Goal: Check status: Check status

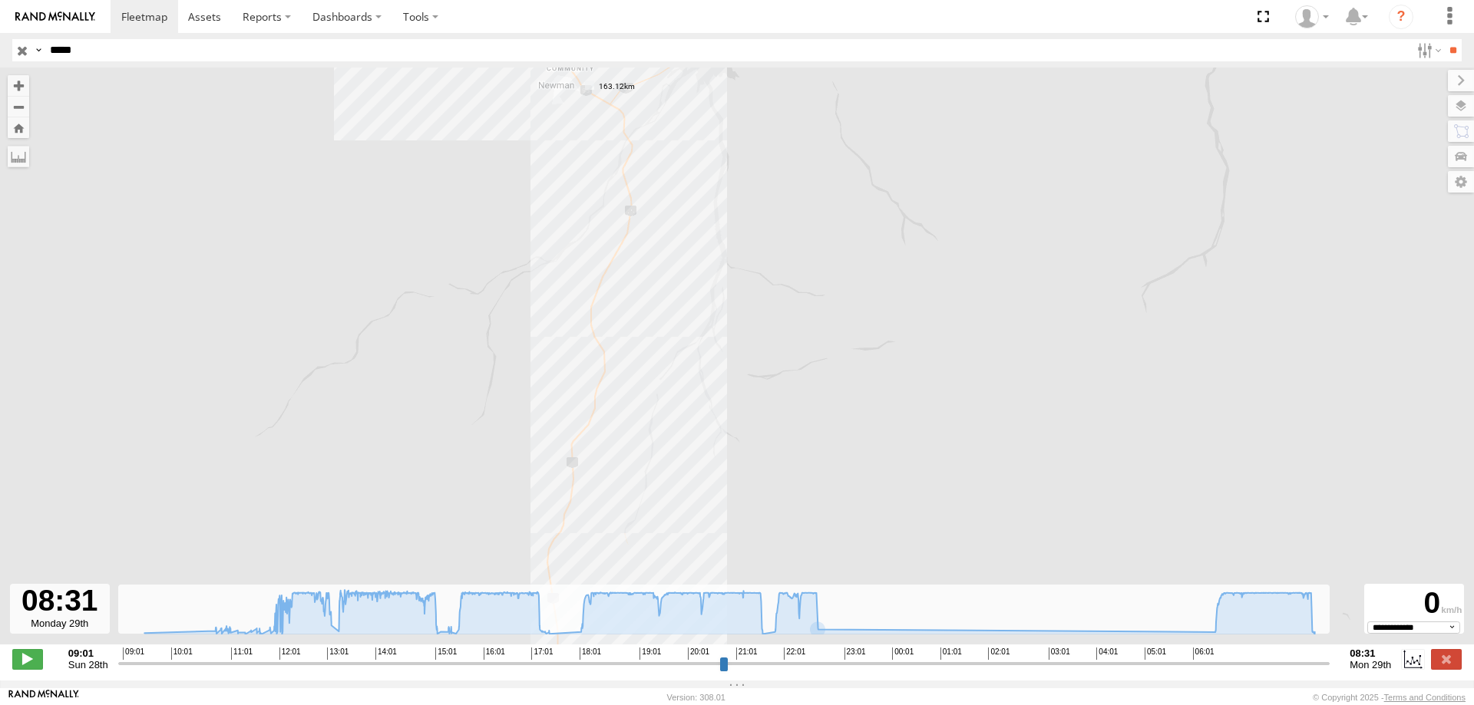
select select "**********"
drag, startPoint x: 216, startPoint y: 44, endPoint x: 0, endPoint y: 18, distance: 217.9
click at [0, 34] on header "Search Query Asset ID Asset Label Registration Manufacturer Model VIN Job ID" at bounding box center [737, 50] width 1474 height 35
type input "*****"
click at [1444, 39] on input "**" at bounding box center [1453, 50] width 18 height 22
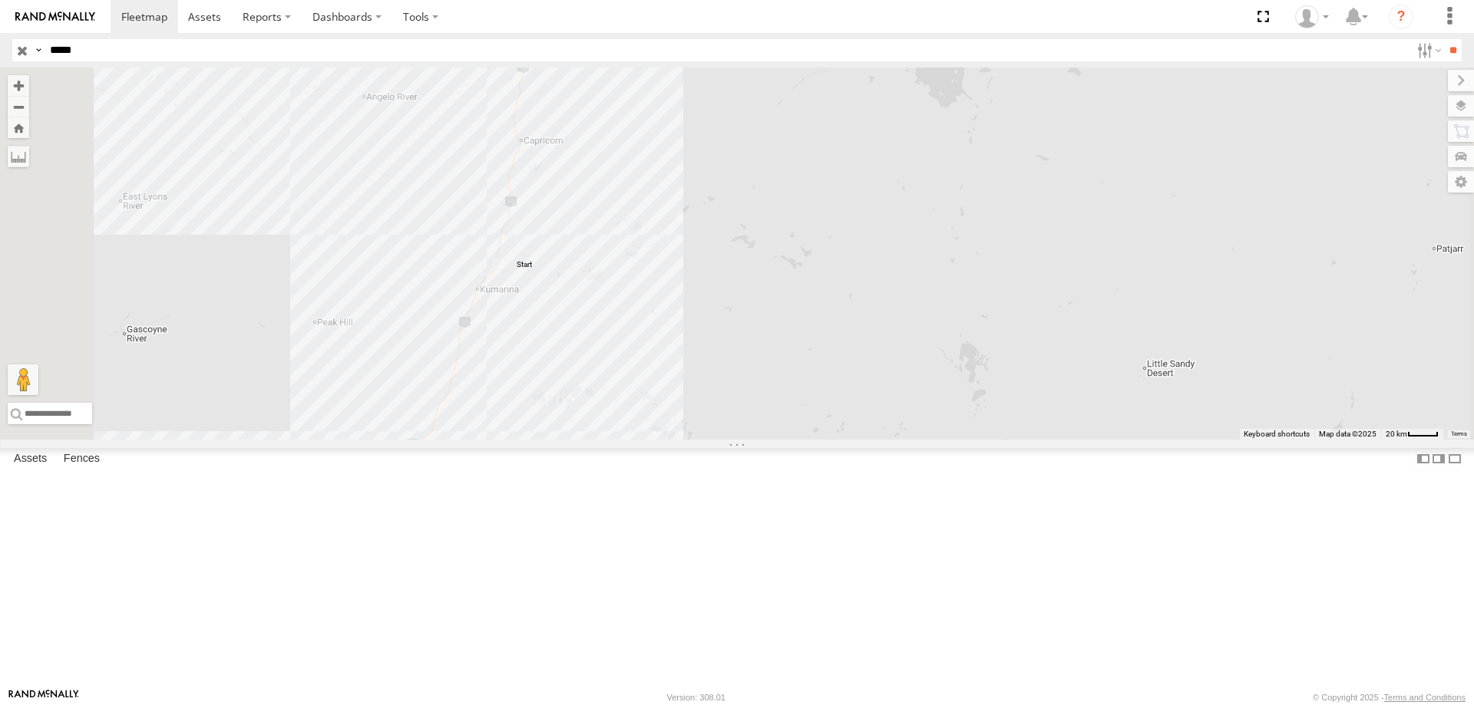
click at [0, 0] on div "Linehaul" at bounding box center [0, 0] width 0 height 0
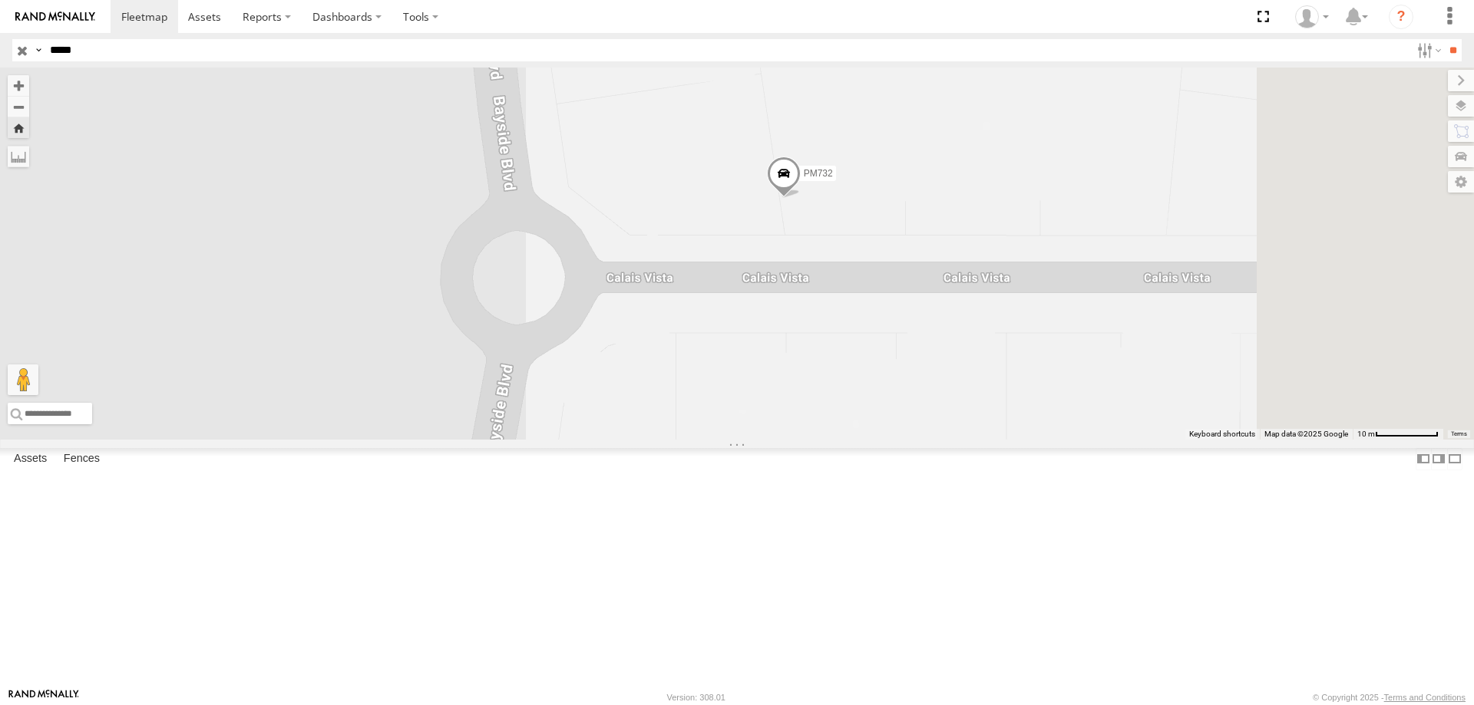
drag, startPoint x: 1034, startPoint y: 374, endPoint x: 916, endPoint y: 547, distance: 209.5
click at [916, 440] on div "PM732" at bounding box center [737, 254] width 1474 height 372
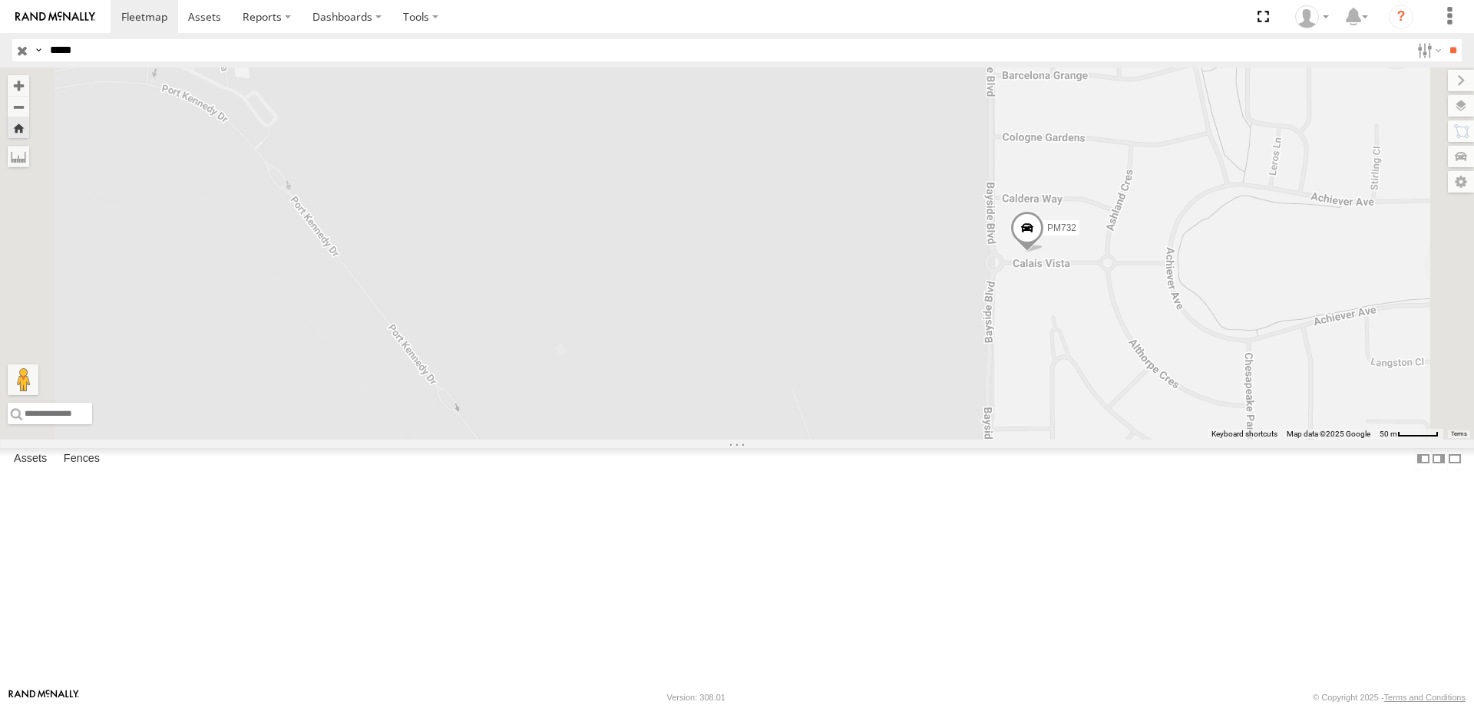
drag, startPoint x: 1344, startPoint y: 394, endPoint x: 1219, endPoint y: 391, distance: 125.1
click at [1219, 391] on div "PM732" at bounding box center [737, 254] width 1474 height 372
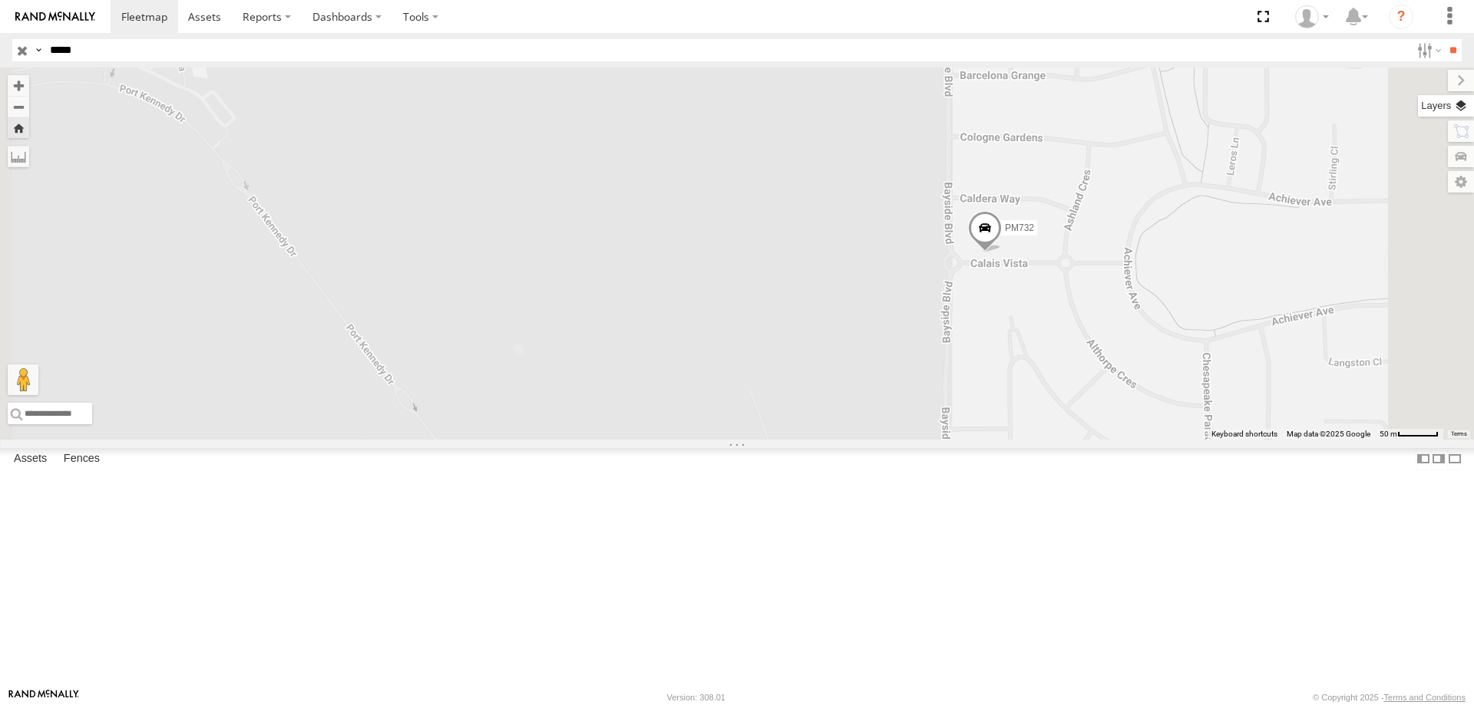
click at [1468, 108] on label at bounding box center [1446, 105] width 56 height 21
click at [0, 0] on span "Basemaps" at bounding box center [0, 0] width 0 height 0
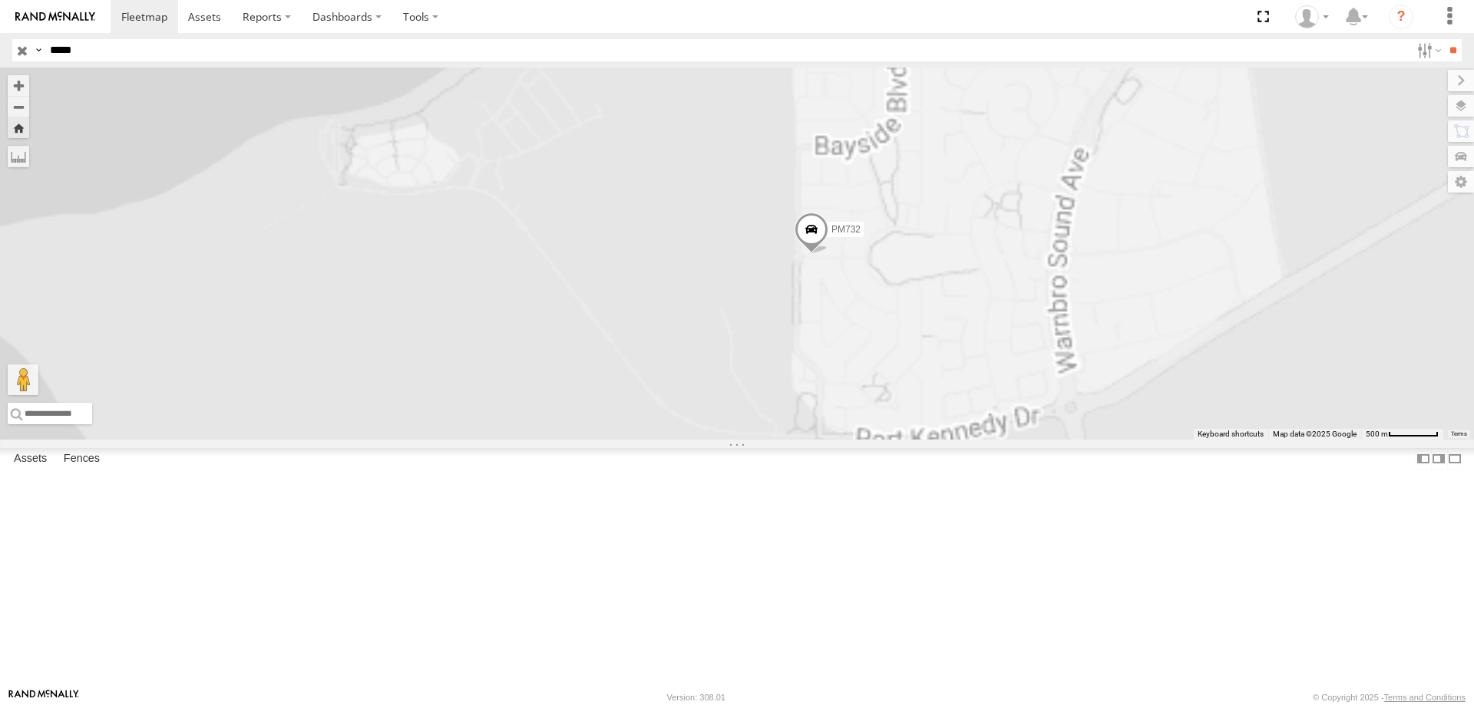
click at [0, 0] on span "Satellite + Roadmap" at bounding box center [0, 0] width 0 height 0
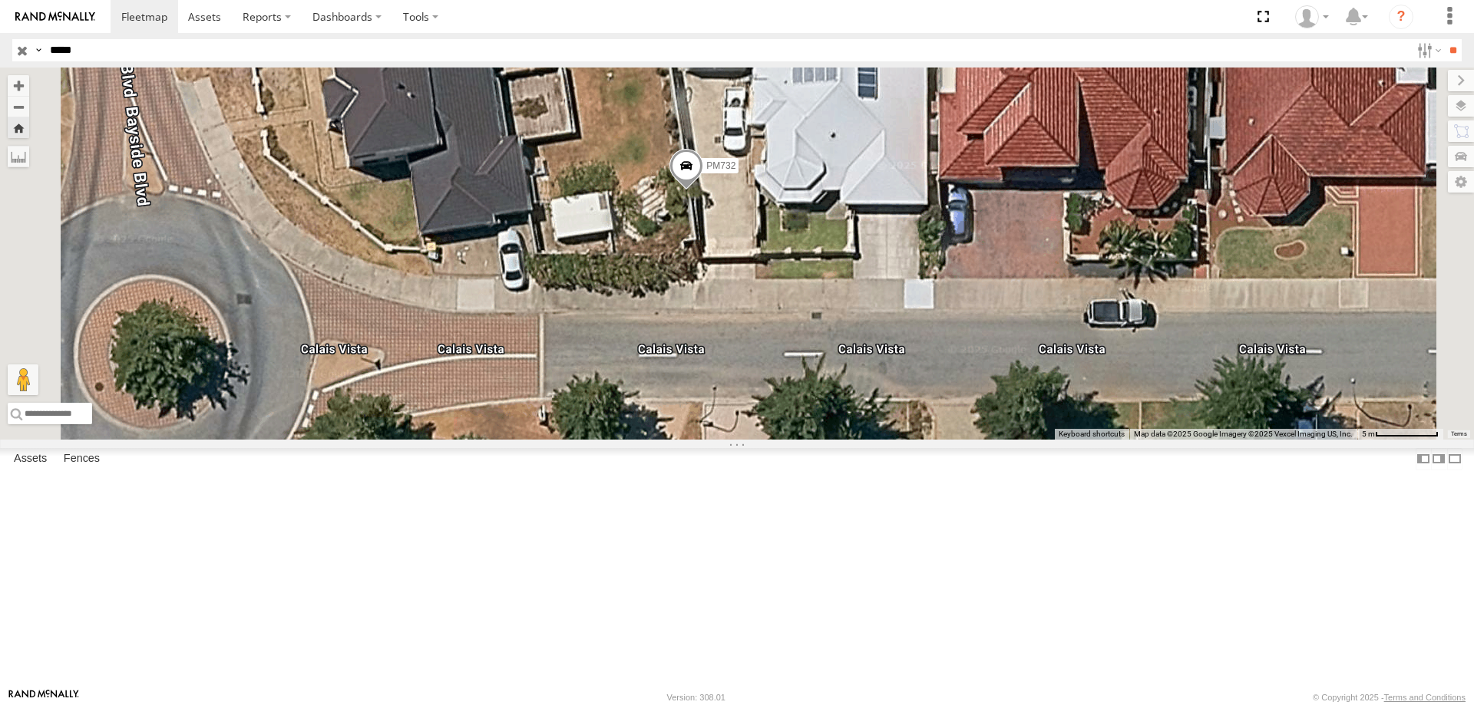
drag, startPoint x: 998, startPoint y: 246, endPoint x: 989, endPoint y: 299, distance: 54.5
click at [989, 299] on div "PM732" at bounding box center [737, 254] width 1474 height 372
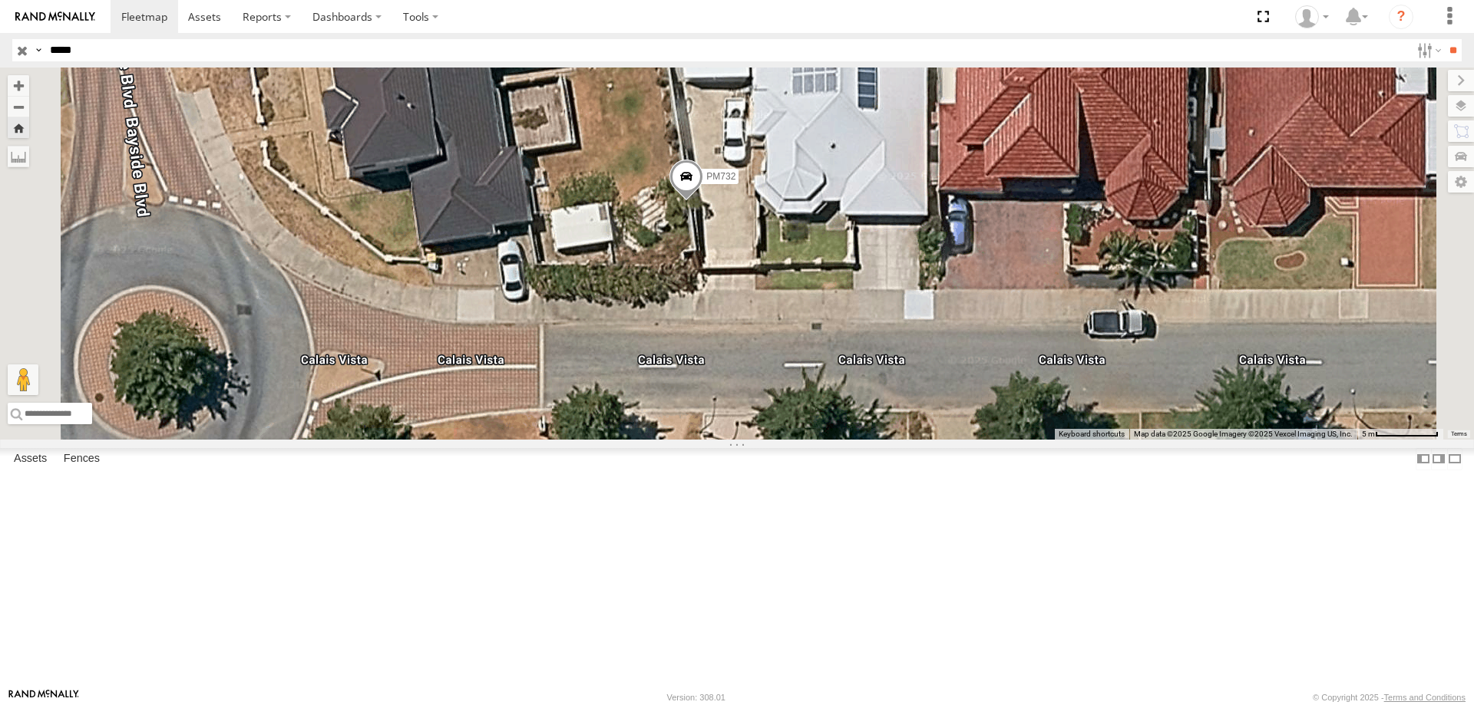
click at [969, 326] on div "PM732" at bounding box center [737, 254] width 1474 height 372
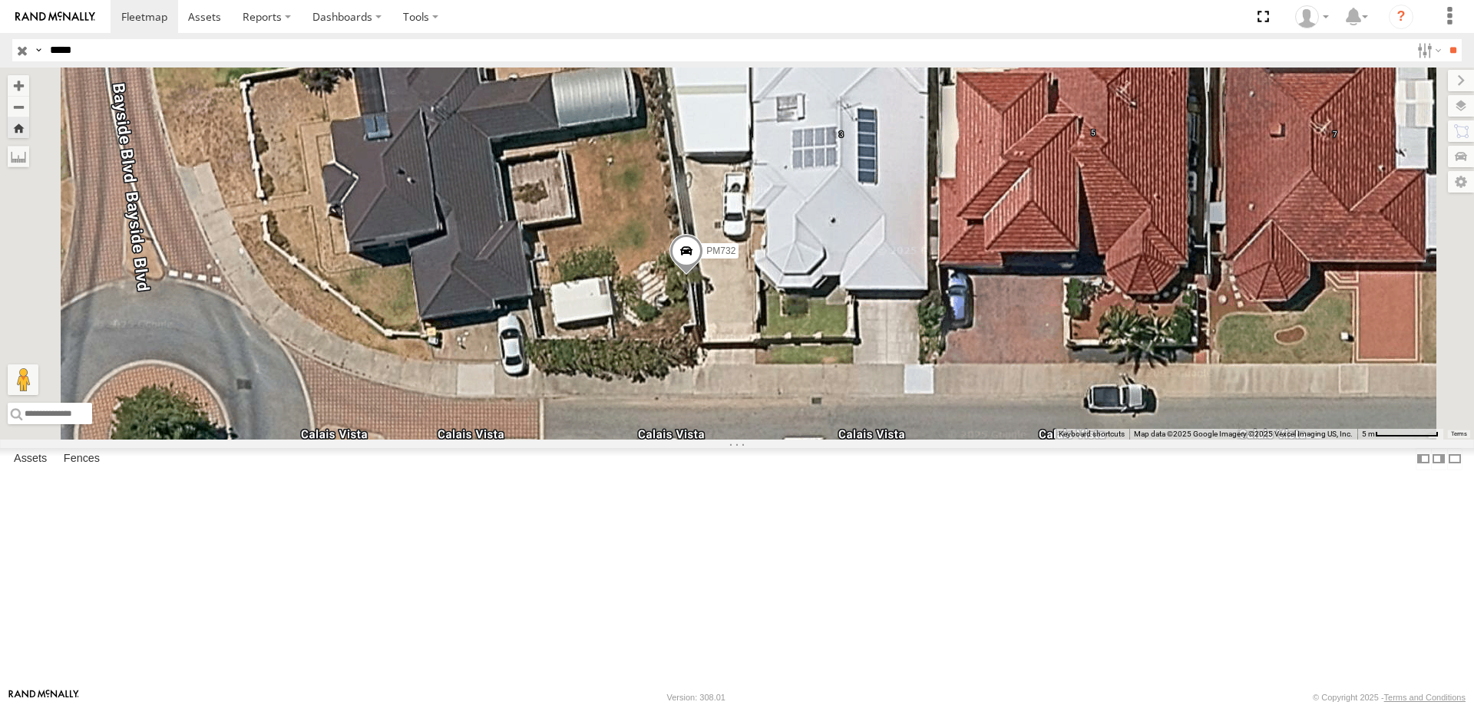
drag, startPoint x: 1031, startPoint y: 355, endPoint x: 1031, endPoint y: 429, distance: 74.5
click at [1031, 429] on div "PM732" at bounding box center [737, 254] width 1474 height 372
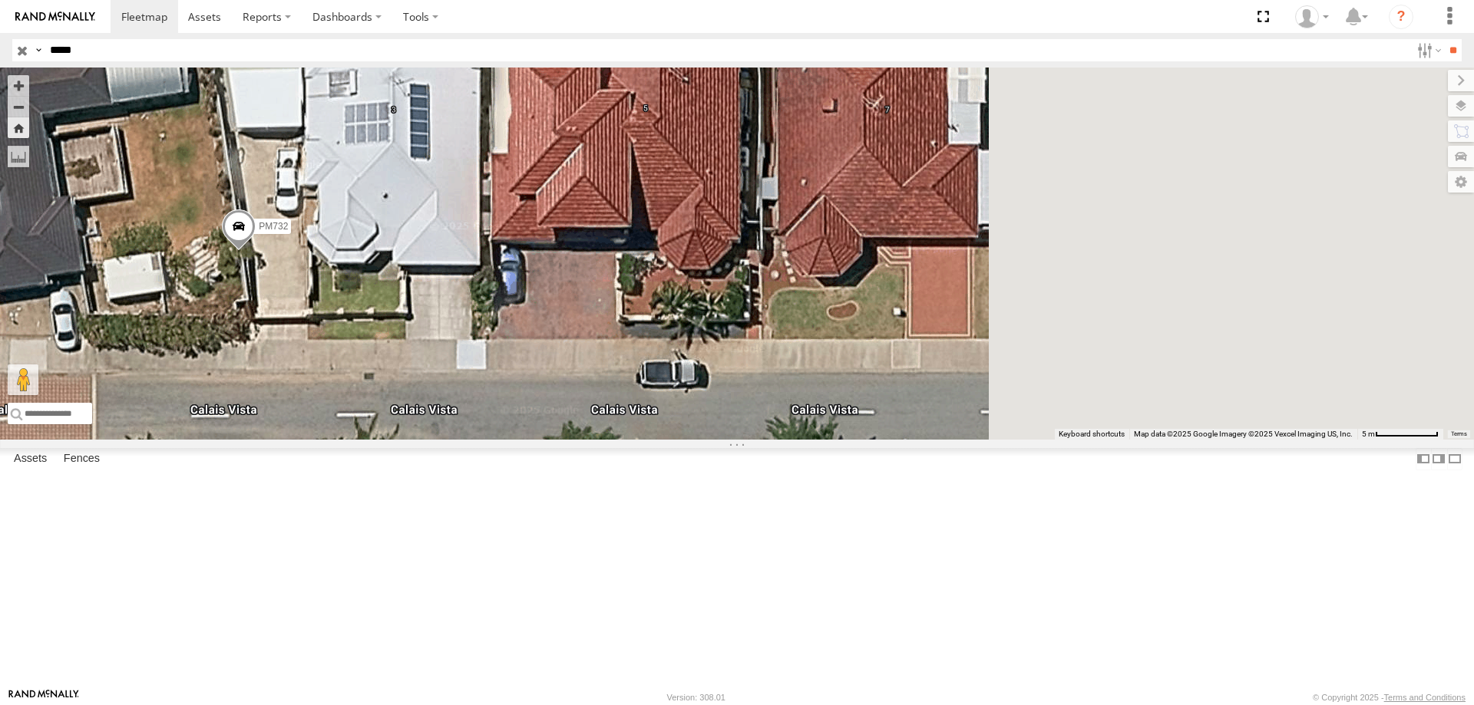
drag, startPoint x: 721, startPoint y: 215, endPoint x: 573, endPoint y: 218, distance: 148.2
click at [573, 218] on div "PM732" at bounding box center [737, 254] width 1474 height 372
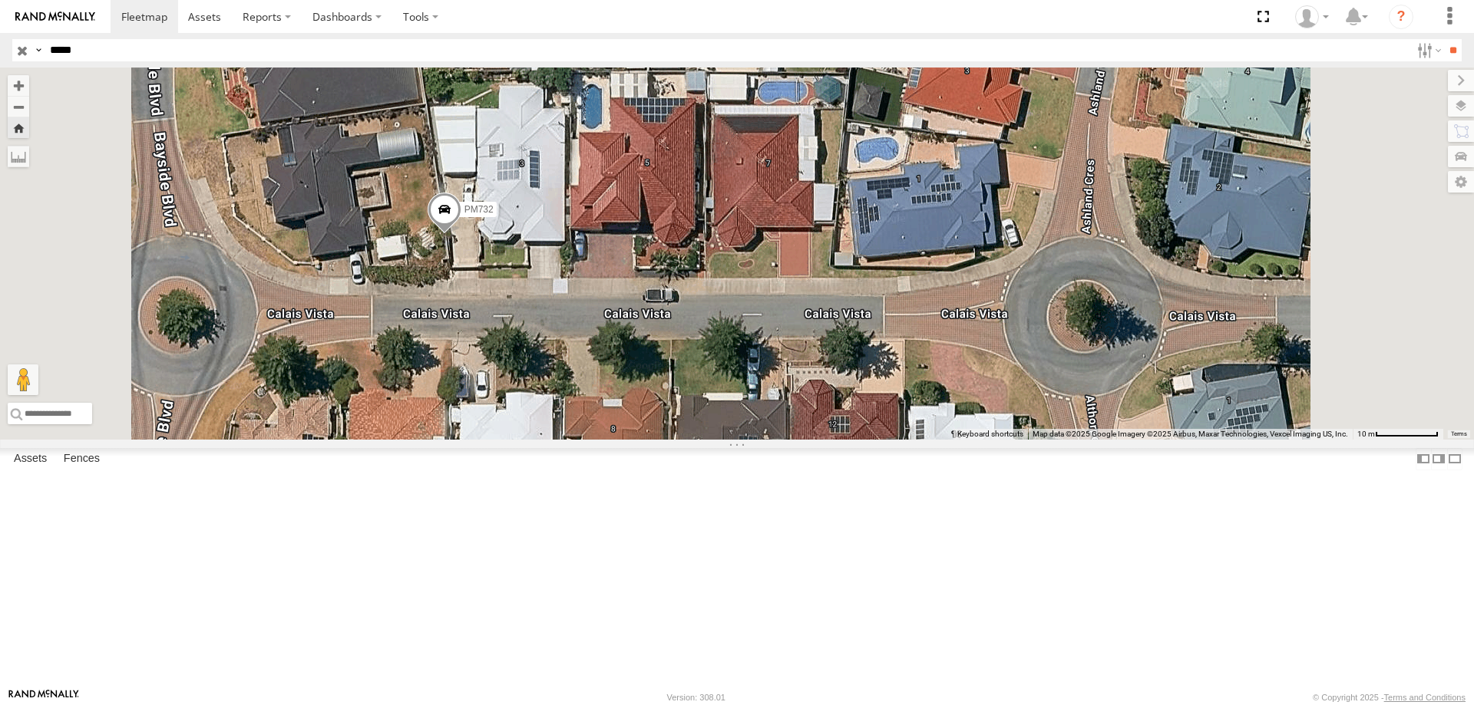
drag, startPoint x: 740, startPoint y: 271, endPoint x: 781, endPoint y: 318, distance: 62.0
click at [779, 318] on div "PM732" at bounding box center [737, 254] width 1474 height 372
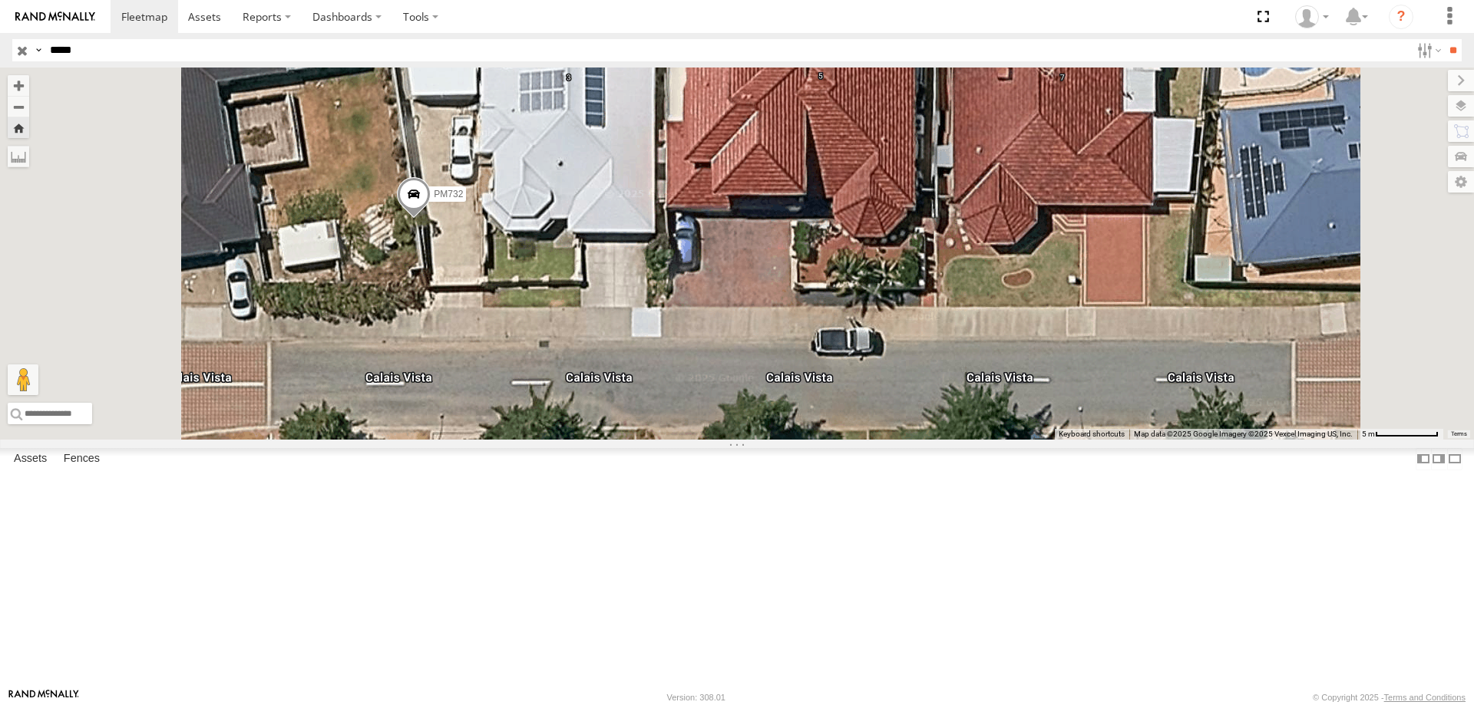
drag, startPoint x: 732, startPoint y: 355, endPoint x: 751, endPoint y: 347, distance: 21.0
click at [751, 347] on div "PM732" at bounding box center [737, 254] width 1474 height 372
click at [431, 218] on span at bounding box center [414, 197] width 34 height 41
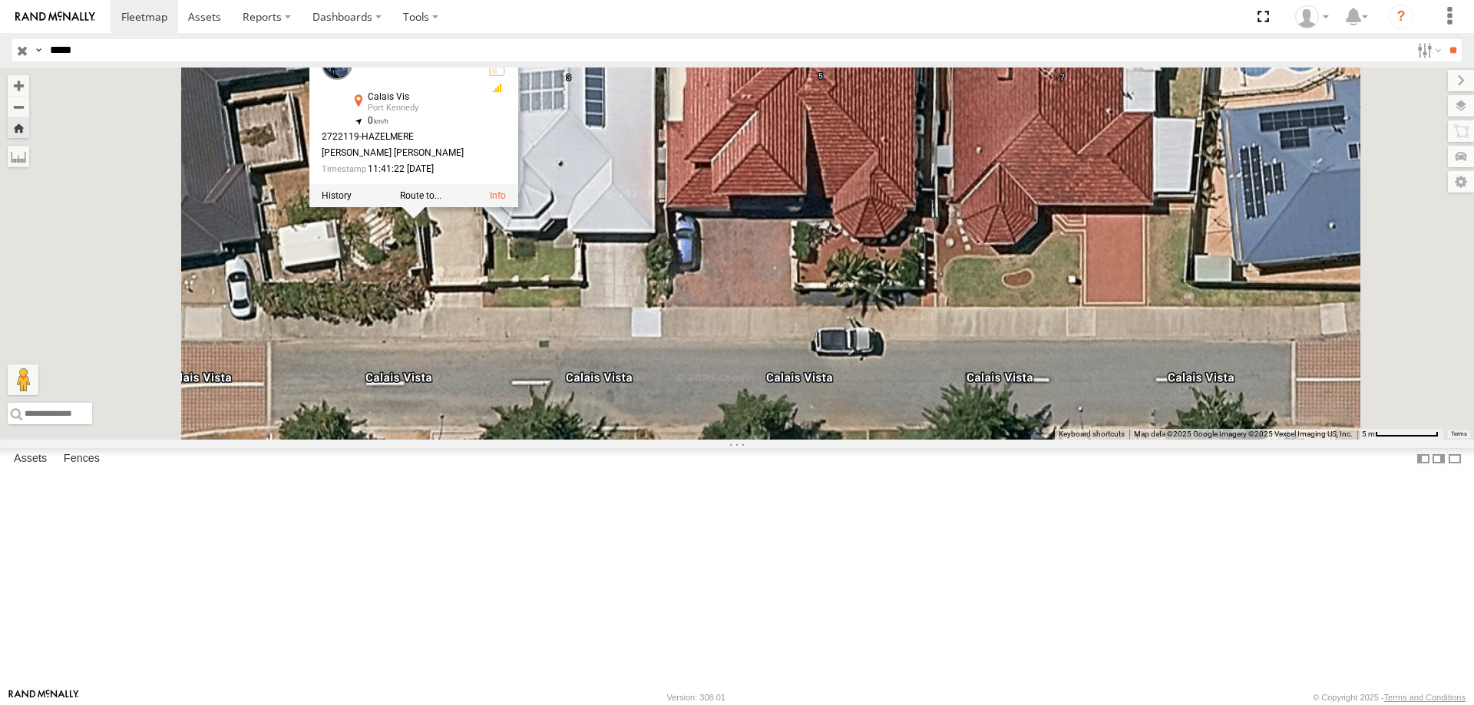
click at [761, 399] on div "PM732 PM732 [GEOGRAPHIC_DATA] Vis [GEOGRAPHIC_DATA][PERSON_NAME] -32.37037 , 11…" at bounding box center [737, 254] width 1474 height 372
